Goal: Task Accomplishment & Management: Manage account settings

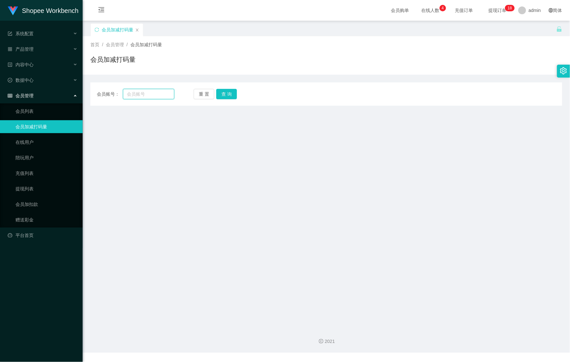
click at [151, 95] on input "text" at bounding box center [148, 94] width 51 height 10
paste input "Ong [PERSON_NAME]"
click at [229, 92] on button "查 询" at bounding box center [226, 94] width 21 height 10
click at [129, 94] on input "Ong [PERSON_NAME]" at bounding box center [148, 94] width 51 height 10
type input "Ong [PERSON_NAME]"
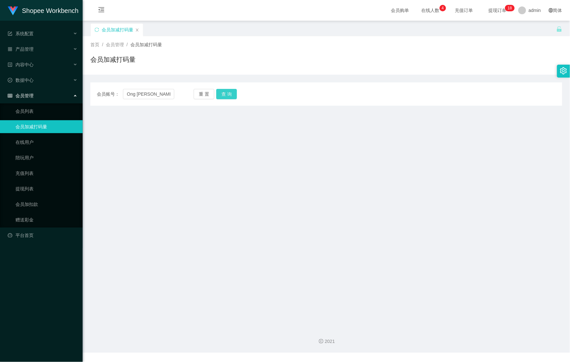
drag, startPoint x: 221, startPoint y: 92, endPoint x: 216, endPoint y: 95, distance: 5.5
click at [221, 92] on button "查 询" at bounding box center [226, 94] width 21 height 10
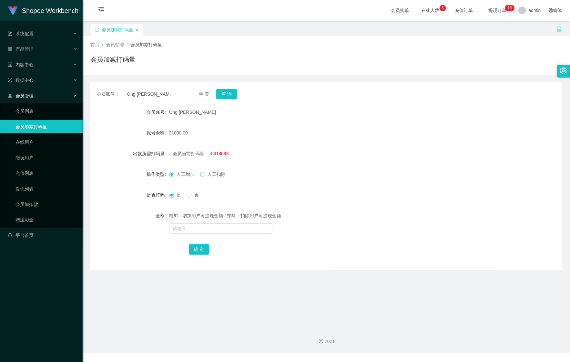
click at [205, 176] on span at bounding box center [202, 174] width 5 height 5
click at [179, 173] on span "人工增加" at bounding box center [185, 173] width 23 height 5
click at [67, 94] on div "会员管理" at bounding box center [41, 95] width 83 height 13
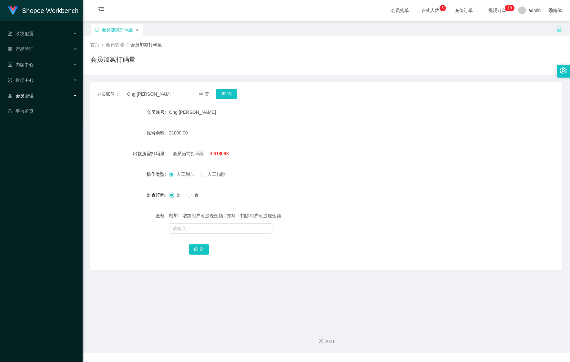
click at [57, 91] on div "会员管理" at bounding box center [41, 95] width 83 height 13
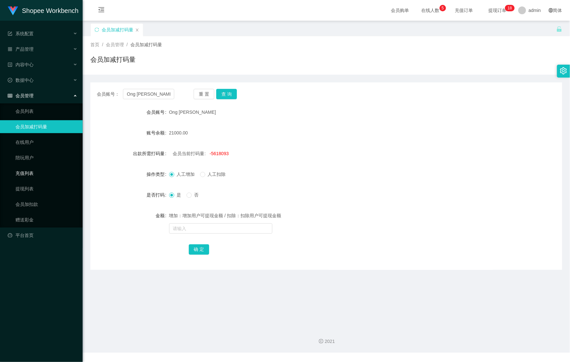
click at [54, 168] on link "充值列表" at bounding box center [47, 173] width 62 height 13
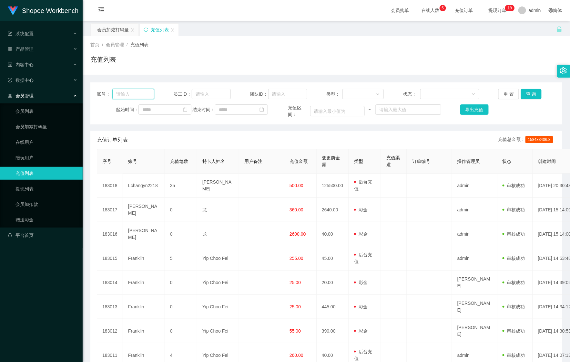
click at [136, 93] on input "text" at bounding box center [133, 94] width 42 height 10
paste input "Ong [PERSON_NAME]"
type input "Ong [PERSON_NAME]"
click at [529, 93] on button "查 询" at bounding box center [531, 94] width 21 height 10
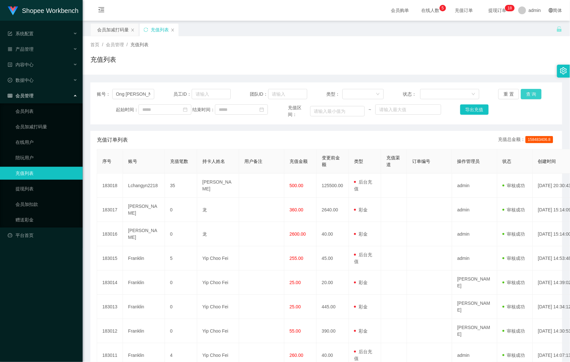
scroll to position [0, 0]
click at [96, 15] on icon "图标: menu-fold" at bounding box center [101, 10] width 22 height 21
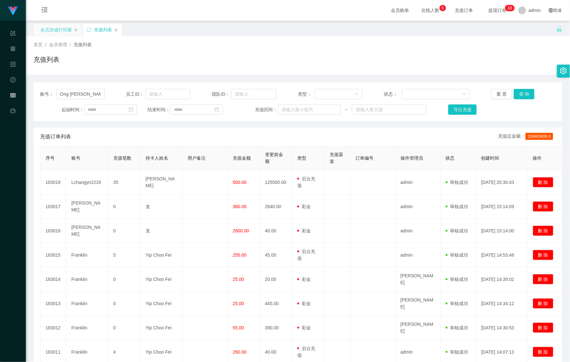
click at [52, 34] on div "会员加减打码量" at bounding box center [56, 30] width 32 height 12
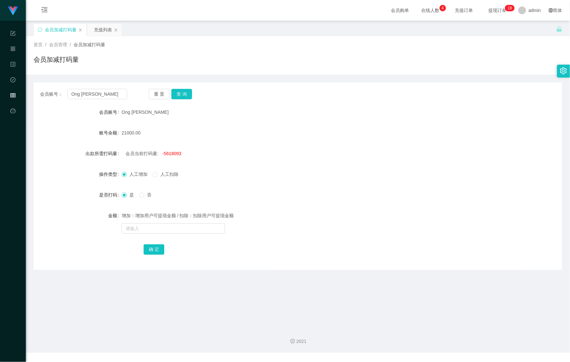
click at [170, 154] on span "-5618093" at bounding box center [171, 153] width 19 height 5
copy span "5618093"
click at [161, 222] on div "增加：增加用户可提现金额 / 扣除：扣除用户可提现金额" at bounding box center [276, 215] width 309 height 13
click at [161, 227] on input "text" at bounding box center [173, 228] width 103 height 10
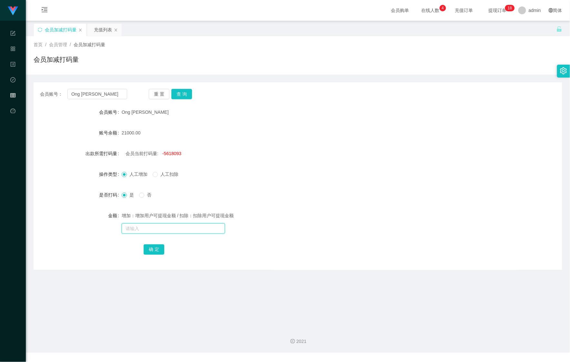
paste input "5618093"
type input "5618093"
click at [155, 248] on button "确 定" at bounding box center [154, 249] width 21 height 10
click at [156, 229] on input "text" at bounding box center [173, 228] width 103 height 10
paste input "5618093"
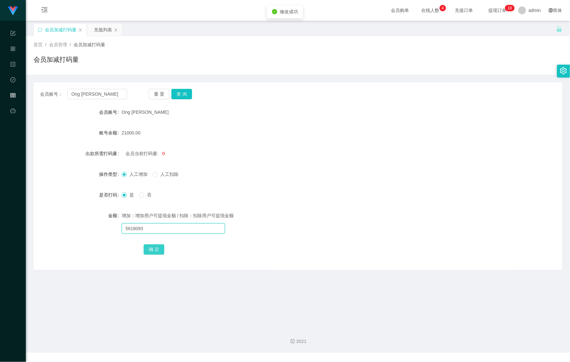
type input "5618093"
click at [153, 249] on button "确 定" at bounding box center [154, 249] width 21 height 10
click at [189, 97] on button "查 询" at bounding box center [181, 94] width 21 height 10
click at [40, 16] on icon "图标: menu-unfold" at bounding box center [45, 10] width 22 height 21
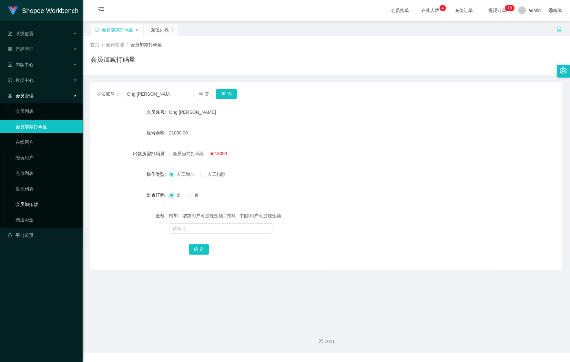
click at [39, 198] on link "会员加扣款" at bounding box center [47, 204] width 62 height 13
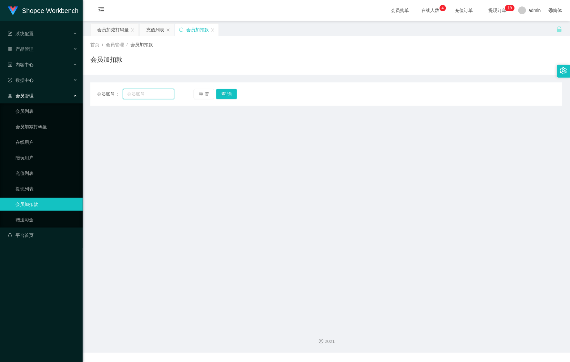
click at [141, 92] on input "text" at bounding box center [148, 94] width 51 height 10
paste input "现在你可以去发起提现了"
type input "现在你可以去发起提现了"
drag, startPoint x: 129, startPoint y: 98, endPoint x: 62, endPoint y: 99, distance: 66.9
click at [62, 99] on section "Shopee Workbench 系统配置 产品管理 内容中心 站内信 公告列表 活动列表 数据中心 会员管理 会员列表 会员加减打码量 在线用户 陪玩用户 …" at bounding box center [285, 176] width 570 height 352
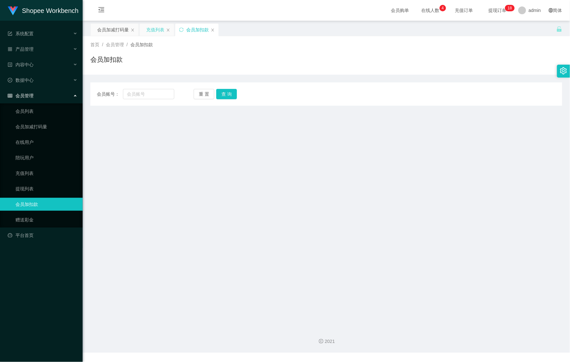
click at [159, 33] on div "充值列表" at bounding box center [155, 30] width 18 height 12
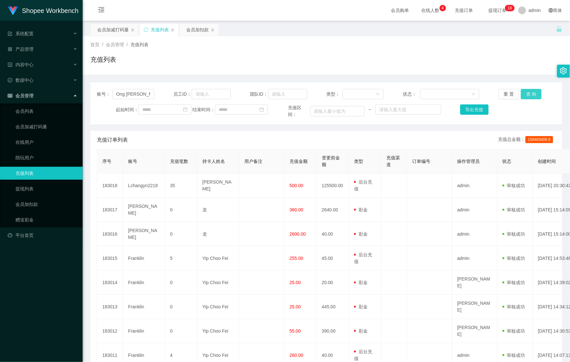
click at [525, 94] on button "查 询" at bounding box center [531, 94] width 21 height 10
click at [525, 94] on div "重 置 查 询" at bounding box center [537, 94] width 77 height 10
click at [525, 94] on button "查 询" at bounding box center [531, 94] width 21 height 10
click at [173, 28] on icon "图标: close" at bounding box center [173, 30] width 4 height 4
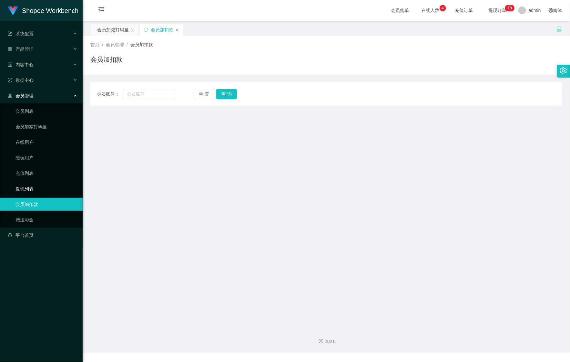
click at [34, 182] on link "提现列表" at bounding box center [47, 188] width 62 height 13
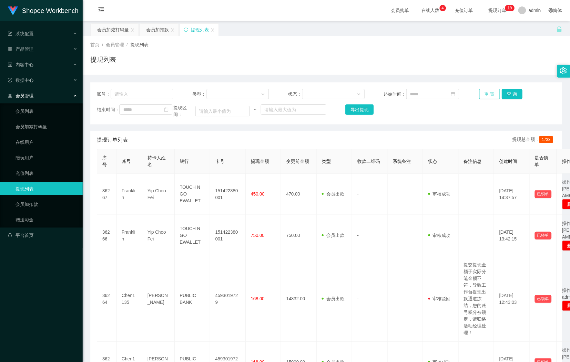
click at [481, 92] on button "重 置" at bounding box center [490, 94] width 21 height 10
click at [154, 35] on div "会员加扣款" at bounding box center [157, 30] width 23 height 12
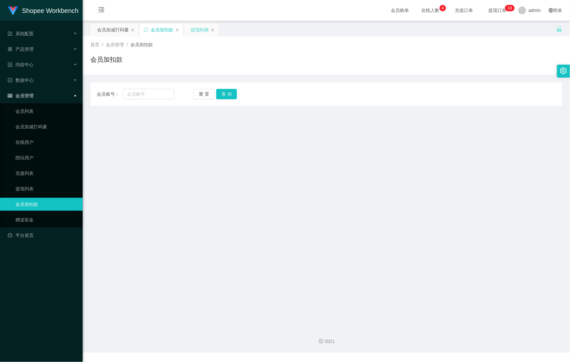
click at [198, 30] on div "提现列表" at bounding box center [200, 30] width 18 height 12
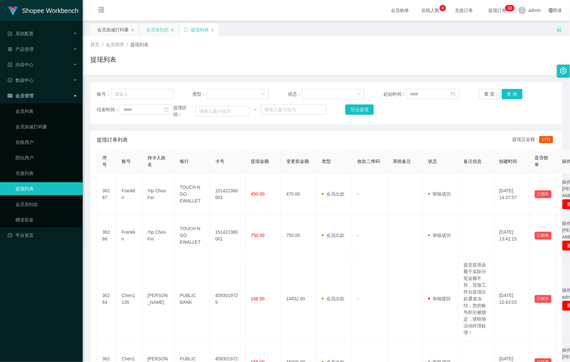
click at [151, 32] on div "会员加扣款" at bounding box center [157, 30] width 23 height 12
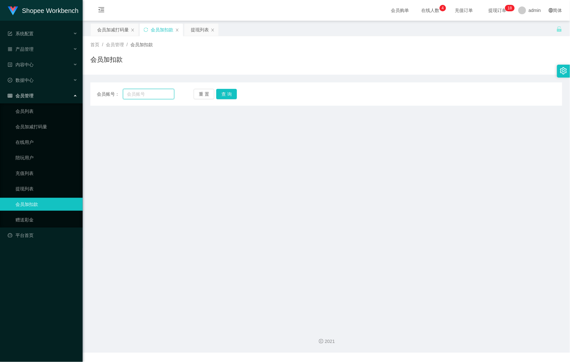
click at [144, 96] on input "text" at bounding box center [148, 94] width 51 height 10
click at [110, 26] on div "会员加减打码量" at bounding box center [113, 30] width 32 height 12
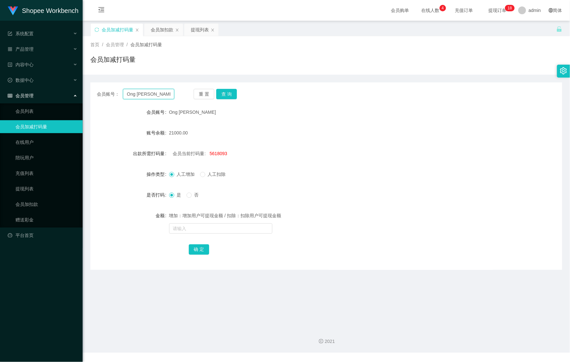
drag, startPoint x: 162, startPoint y: 94, endPoint x: 105, endPoint y: 86, distance: 57.4
click at [105, 86] on div "会员账号： Ong Yee Shiang 重 置 查 询 会员账号 Ong Yee Shiang 账号余额 21000.00 出款所需打码量 会员当前打码量:…" at bounding box center [326, 175] width 472 height 187
click at [196, 28] on div "提现列表" at bounding box center [200, 30] width 18 height 12
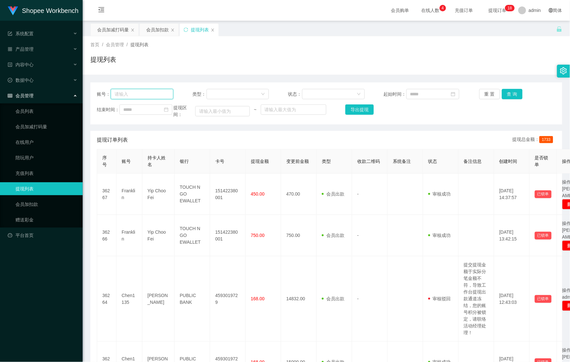
drag, startPoint x: 159, startPoint y: 90, endPoint x: 186, endPoint y: 95, distance: 27.8
click at [137, 95] on input "text" at bounding box center [142, 94] width 63 height 10
paste input "Ong [PERSON_NAME]"
type input "Ong [PERSON_NAME]"
click at [516, 92] on button "查 询" at bounding box center [512, 94] width 21 height 10
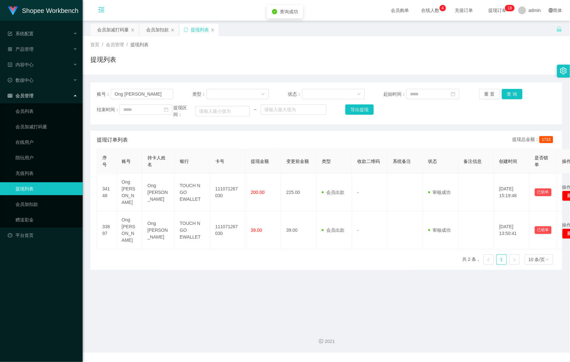
click at [96, 9] on icon "图标: menu-fold" at bounding box center [101, 10] width 22 height 21
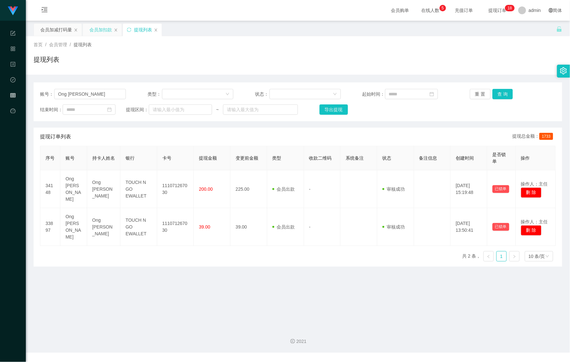
click at [97, 31] on div "会员加扣款" at bounding box center [100, 30] width 23 height 12
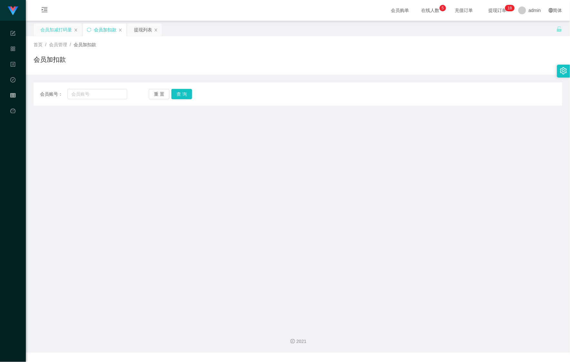
click at [55, 34] on div "会员加减打码量" at bounding box center [56, 30] width 32 height 12
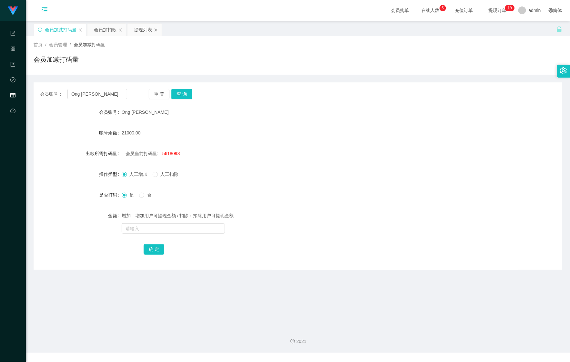
click at [49, 12] on icon "图标: menu-unfold" at bounding box center [45, 10] width 22 height 21
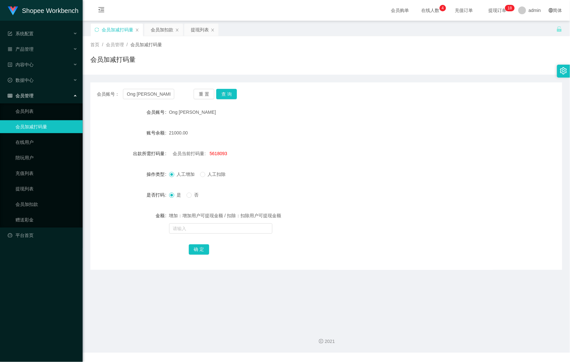
click at [393, 109] on div "Ong [PERSON_NAME]" at bounding box center [306, 112] width 275 height 13
click at [196, 36] on div "提现列表" at bounding box center [200, 30] width 18 height 12
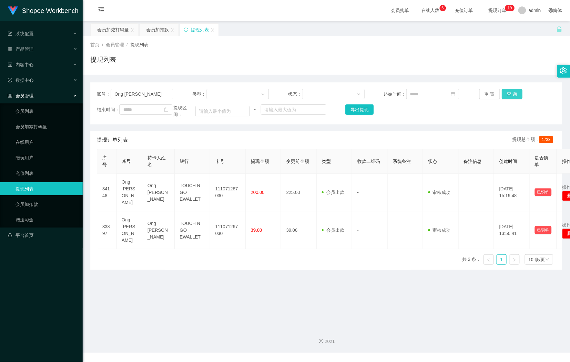
click at [514, 91] on button "查 询" at bounding box center [512, 94] width 21 height 10
click at [105, 12] on icon "图标: menu-fold" at bounding box center [101, 10] width 22 height 21
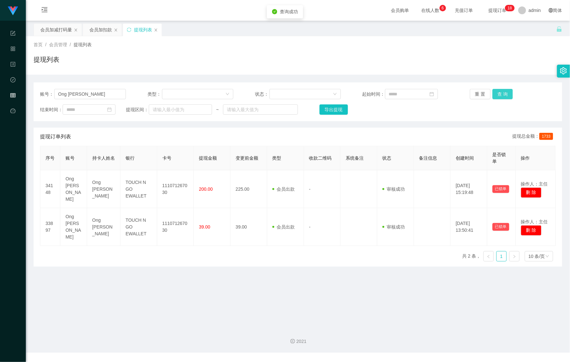
click at [504, 91] on button "查 询" at bounding box center [503, 94] width 21 height 10
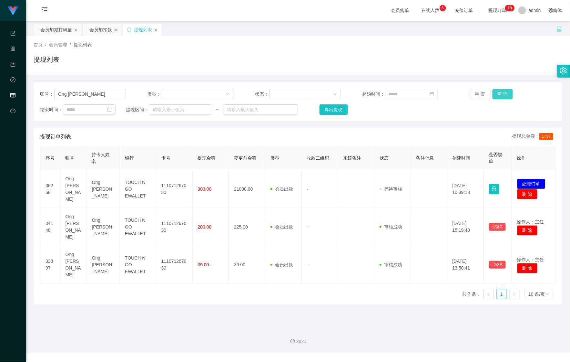
click at [501, 94] on button "查 询" at bounding box center [503, 94] width 21 height 10
click at [500, 94] on button "查 询" at bounding box center [507, 94] width 28 height 10
click at [499, 94] on button "查 询" at bounding box center [507, 94] width 28 height 10
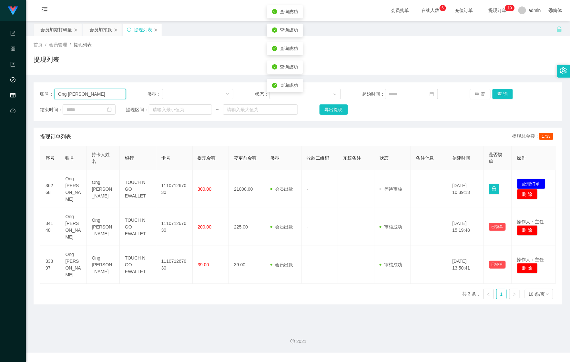
drag, startPoint x: 28, startPoint y: 82, endPoint x: 21, endPoint y: 80, distance: 6.6
click at [11, 80] on section "Shopee Workbench 系统配置 产品管理 内容中心 数据中心 会员管理 平台首页 保存配置 重置配置 整体风格设置 主题色 导航设置 内容区域宽度…" at bounding box center [285, 176] width 570 height 352
click at [338, 41] on div "首页 / 会员管理 / 提现列表 /" at bounding box center [298, 44] width 529 height 7
click at [507, 93] on button "查 询" at bounding box center [503, 94] width 21 height 10
click at [503, 97] on button "查 询" at bounding box center [503, 94] width 21 height 10
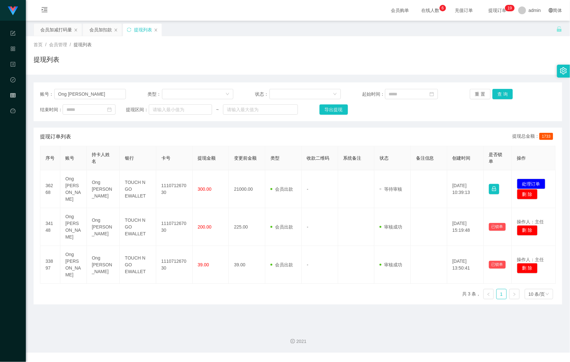
click at [306, 22] on main "关闭左侧 关闭右侧 关闭其它 刷新页面 会员加减打码量 会员加扣款 提现列表 首页 / 会员管理 / 提现列表 / 提现列表 账号： Ong Yee Shia…" at bounding box center [298, 172] width 545 height 302
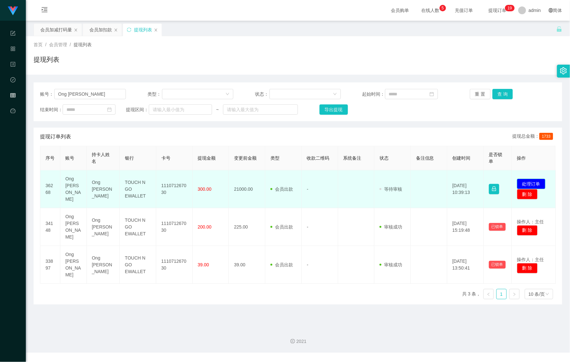
click at [521, 180] on button "处理订单" at bounding box center [531, 184] width 28 height 10
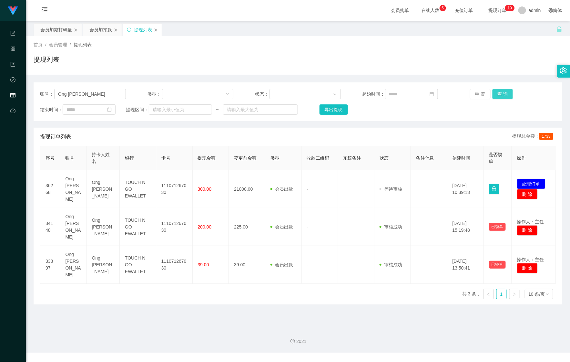
click at [495, 92] on button "查 询" at bounding box center [503, 94] width 21 height 10
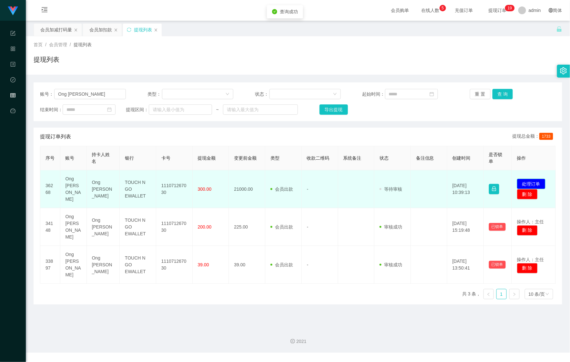
click at [525, 180] on button "处理订单" at bounding box center [531, 184] width 28 height 10
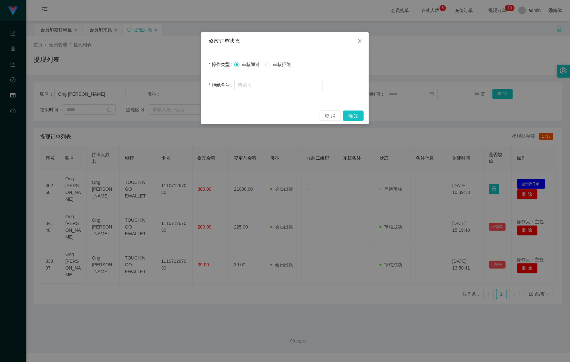
click at [320, 12] on div "修改订单状态 操作类型 审核通过 审核拒绝 拒绝备注 取 消 确 定" at bounding box center [285, 181] width 570 height 362
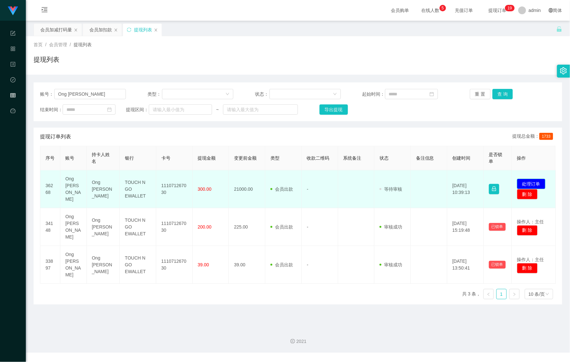
click at [527, 179] on button "处理订单" at bounding box center [531, 184] width 28 height 10
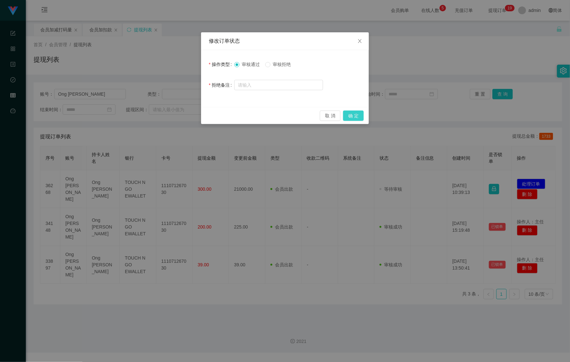
click at [353, 116] on button "确 定" at bounding box center [353, 115] width 21 height 10
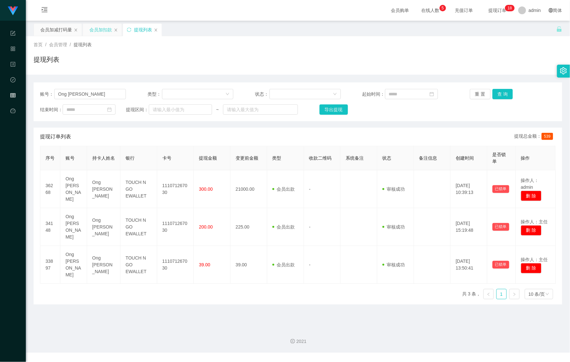
click at [94, 25] on div "会员加扣款" at bounding box center [100, 30] width 23 height 12
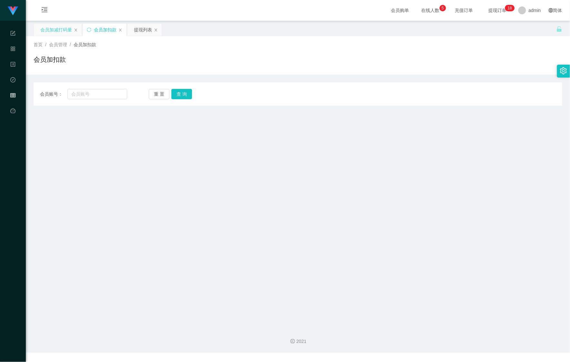
click at [49, 31] on div "会员加减打码量" at bounding box center [56, 30] width 32 height 12
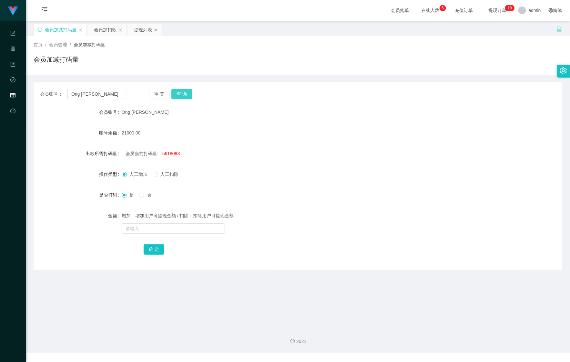
click at [184, 97] on button "查 询" at bounding box center [181, 94] width 21 height 10
click at [185, 97] on button "查 询" at bounding box center [185, 94] width 28 height 10
click at [141, 30] on div "提现列表" at bounding box center [143, 30] width 18 height 12
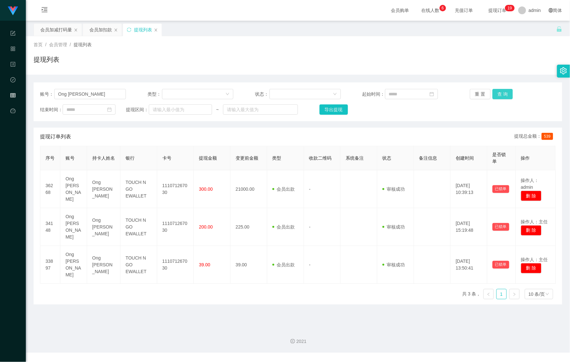
click at [498, 92] on button "查 询" at bounding box center [503, 94] width 21 height 10
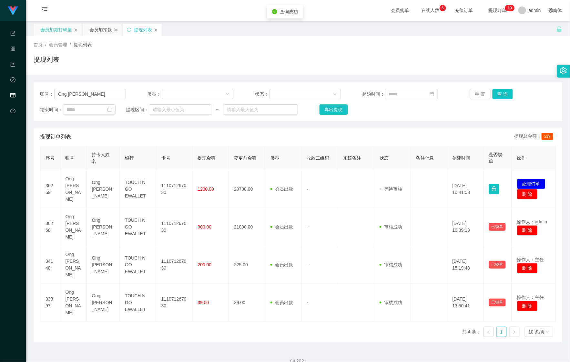
click at [52, 33] on div "会员加减打码量" at bounding box center [56, 30] width 32 height 12
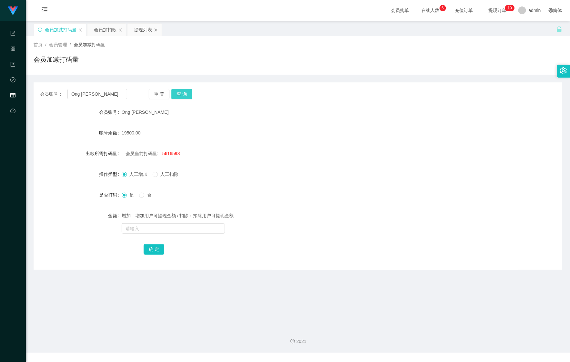
click at [185, 98] on button "查 询" at bounding box center [181, 94] width 21 height 10
click at [184, 98] on button "查 询" at bounding box center [181, 94] width 21 height 10
click at [138, 30] on div "提现列表" at bounding box center [143, 30] width 18 height 12
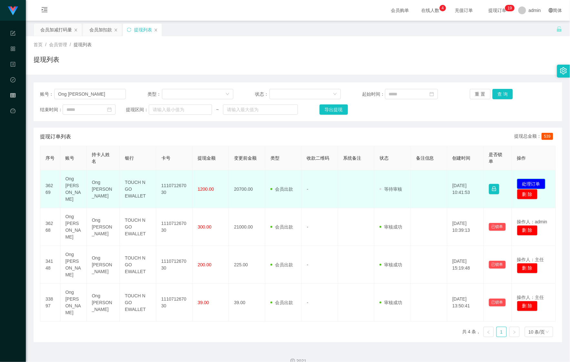
click at [522, 179] on button "处理订单" at bounding box center [531, 184] width 28 height 10
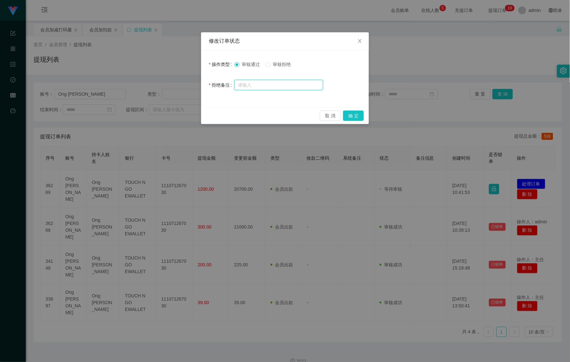
click at [275, 89] on input "text" at bounding box center [278, 85] width 89 height 10
paste input "提交提现金额于实际分笔金额不符，导致工作台提现出款通道冻结，您的账号积分被锁定，请联络活动经理处理！"
type input "提交提现金额于实际分笔金额不符，导致工作台提现出款通道冻结，您的账号积分被锁定，请联络活动经理处理！"
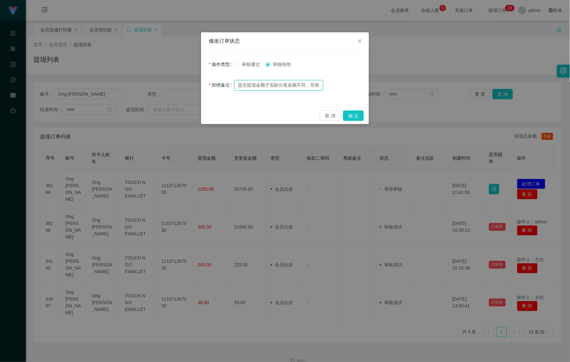
click at [321, 86] on input "提交提现金额于实际分笔金额不符，导致工作台提现出款通道冻结，您的账号积分被锁定，请联络活动经理处理！" at bounding box center [278, 85] width 89 height 10
click at [314, 86] on input "提交提现金额于实际分笔金额不符，导致工作台提现出款通道冻结，您的账号积分被锁定，请联络活动经理处理！" at bounding box center [278, 85] width 89 height 10
click at [349, 113] on button "确 定" at bounding box center [353, 115] width 21 height 10
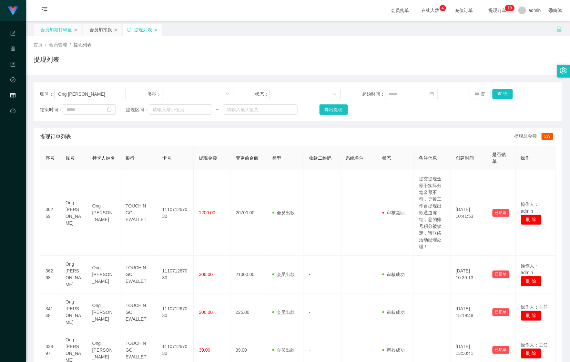
click at [48, 29] on div "会员加减打码量" at bounding box center [56, 30] width 32 height 12
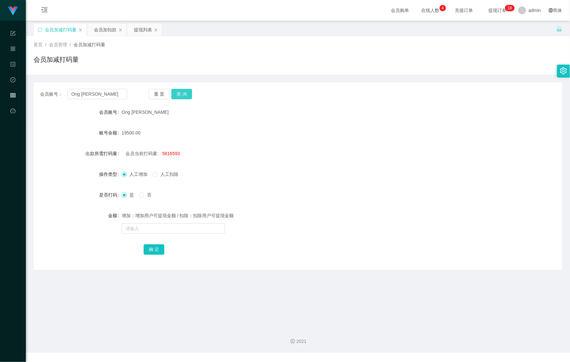
click at [178, 91] on button "查 询" at bounding box center [181, 94] width 21 height 10
click at [180, 91] on button "查 询" at bounding box center [185, 94] width 28 height 10
click at [167, 151] on span "5617793" at bounding box center [171, 153] width 18 height 5
copy span "5617793"
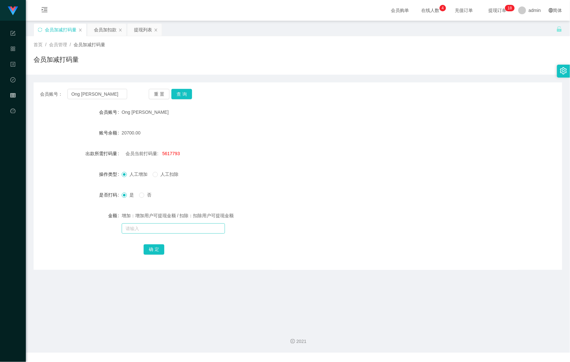
click at [152, 233] on form "会员账号 Ong Yee Shiang 账号余额 20700.00 出款所需打码量 会员当前打码量: 5617793 操作类型 人工增加 人工扣除 是否打码 …" at bounding box center [298, 181] width 529 height 150
click at [148, 233] on input "text" at bounding box center [173, 228] width 103 height 10
paste input "5617793"
type input "5617793"
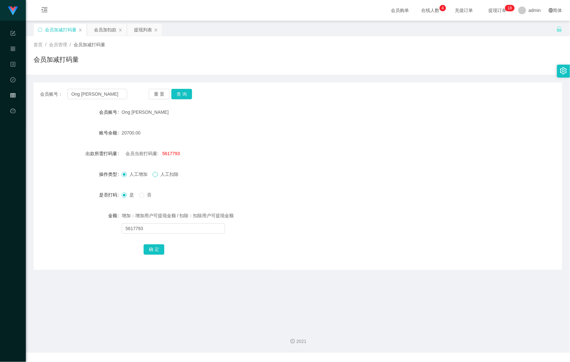
click at [158, 175] on span at bounding box center [155, 174] width 5 height 5
click at [150, 244] on button "确 定" at bounding box center [154, 249] width 21 height 10
click at [152, 233] on input "text" at bounding box center [173, 228] width 103 height 10
click at [147, 254] on button "确 定" at bounding box center [154, 249] width 21 height 10
click at [147, 229] on input "text" at bounding box center [173, 228] width 103 height 10
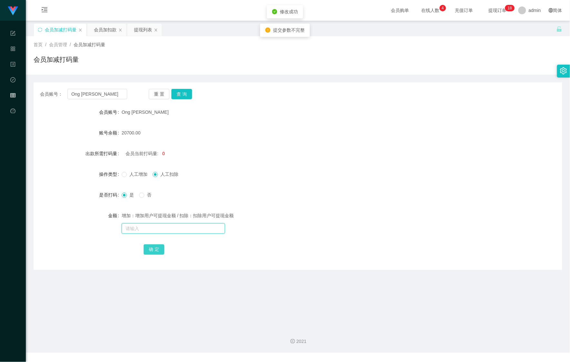
paste input "5617793"
type input "5617793"
click at [149, 249] on button "确 定" at bounding box center [154, 249] width 21 height 10
drag, startPoint x: 146, startPoint y: 231, endPoint x: 150, endPoint y: 244, distance: 13.6
click at [146, 231] on input "text" at bounding box center [173, 228] width 103 height 10
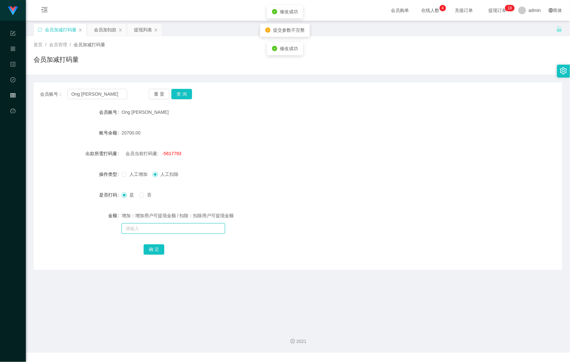
paste input "5617793"
type input "5617793"
click at [157, 257] on div "会员账号： Ong Yee Shiang 重 置 查 询 会员账号 Ong Yee Shiang 账号余额 20700.00 出款所需打码量 会员当前打码量:…" at bounding box center [298, 175] width 529 height 187
click at [152, 251] on button "确 定" at bounding box center [154, 249] width 21 height 10
click at [149, 229] on input "text" at bounding box center [173, 228] width 103 height 10
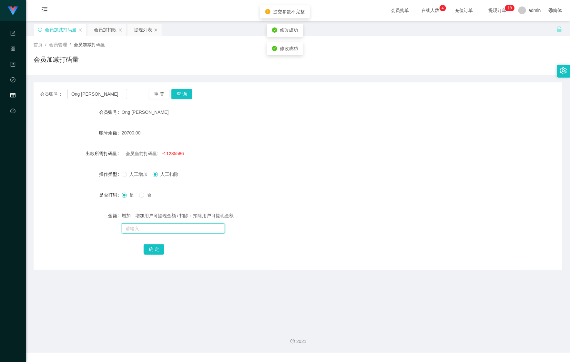
paste input "5617793"
type input "5617793"
click at [150, 249] on button "确 定" at bounding box center [154, 249] width 21 height 10
